Goal: Check status: Check status

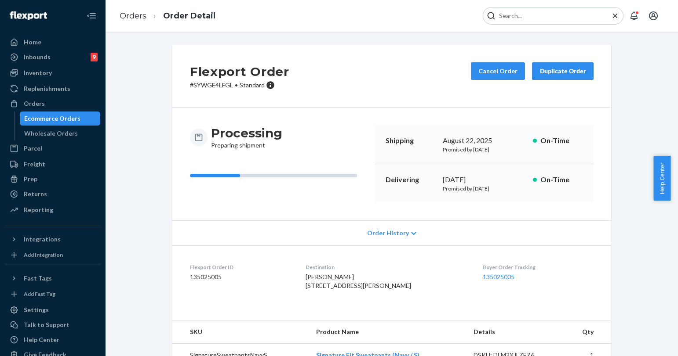
click at [580, 14] on input "Search Input" at bounding box center [549, 15] width 108 height 9
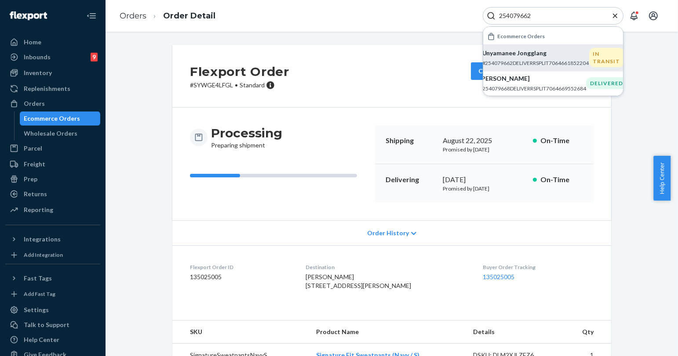
type input "254079662"
click at [529, 51] on p "Unyamanee Jongglang" at bounding box center [535, 53] width 107 height 9
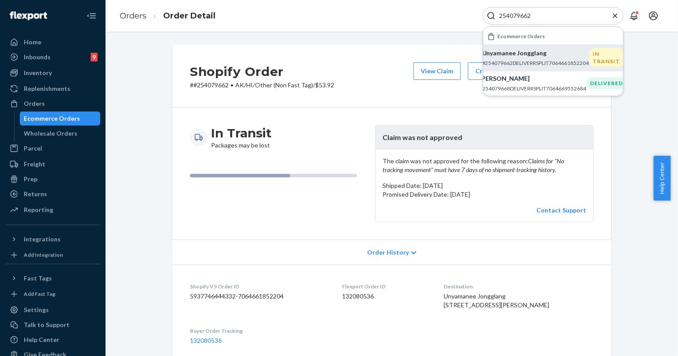
click at [615, 16] on icon "Close Search" at bounding box center [615, 15] width 4 height 4
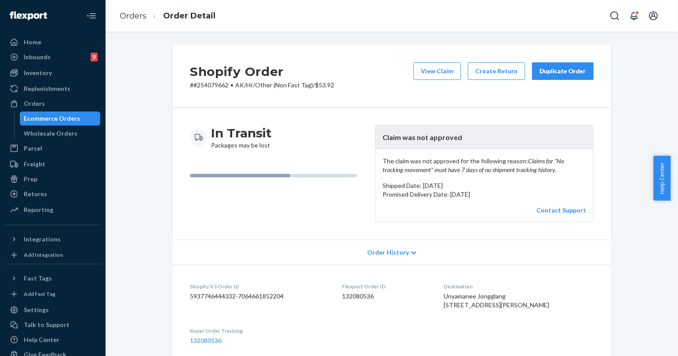
click at [538, 104] on div "Shopify Order # #254079662 • AK/HI/Other (Non Fast Tag) / $53.92 View Claim Cre…" at bounding box center [391, 76] width 439 height 63
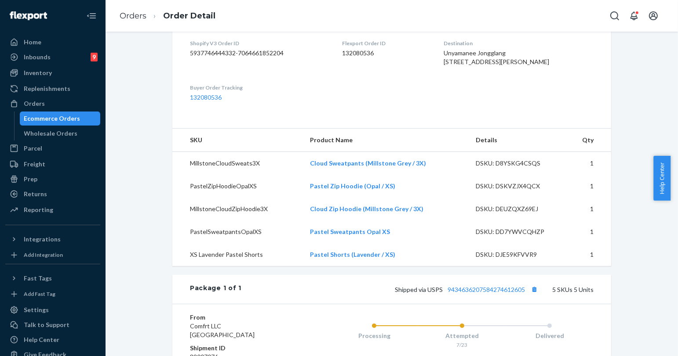
scroll to position [244, 0]
click at [44, 190] on div "Returns" at bounding box center [35, 194] width 23 height 9
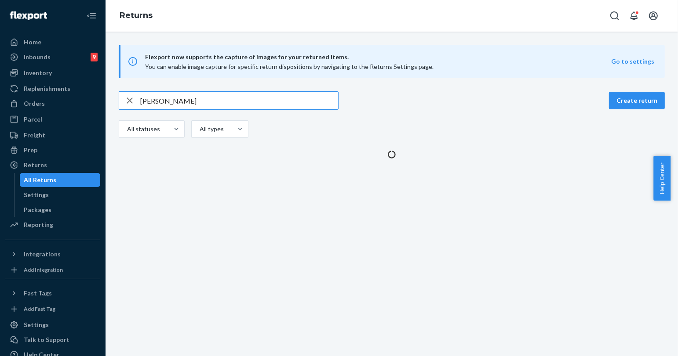
click at [168, 99] on input "[PERSON_NAME]" at bounding box center [239, 101] width 198 height 18
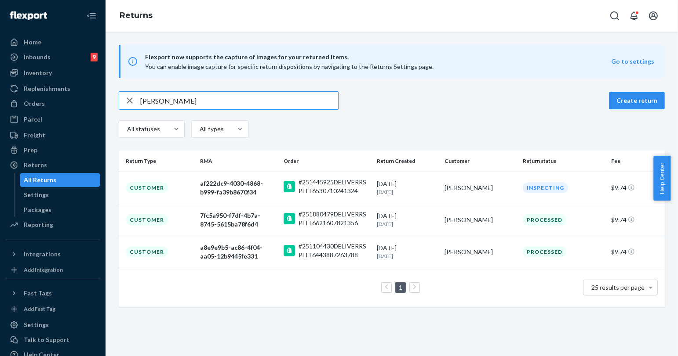
type input "[PERSON_NAME]"
